Goal: Register for event/course

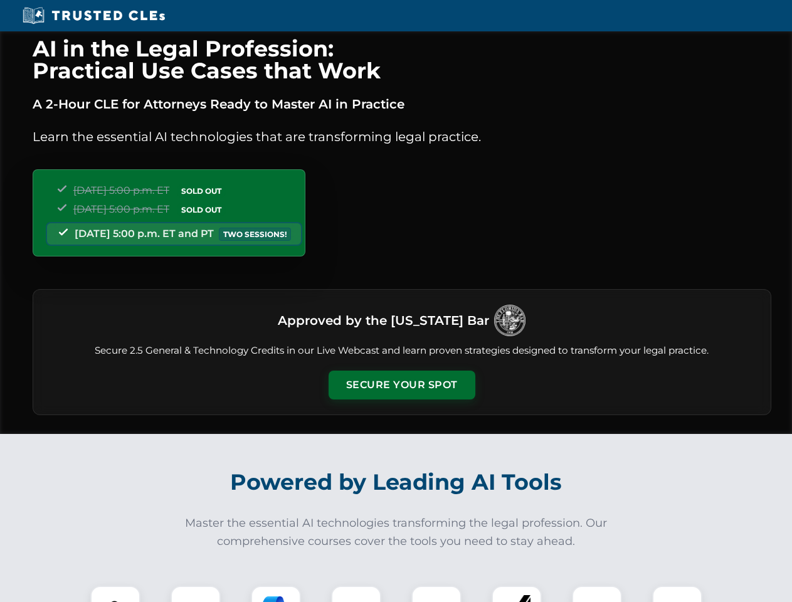
click at [401, 385] on button "Secure Your Spot" at bounding box center [401, 384] width 147 height 29
click at [115, 594] on img at bounding box center [115, 610] width 36 height 36
